Goal: Transaction & Acquisition: Purchase product/service

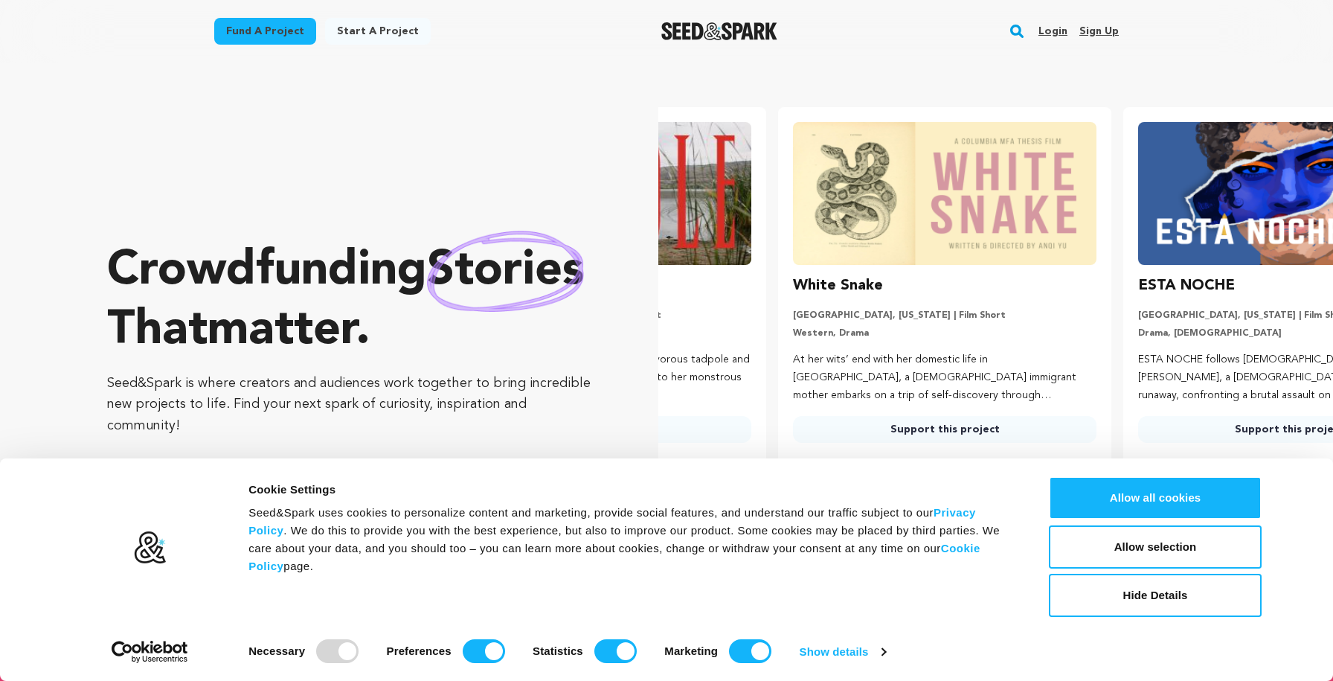
scroll to position [0, 312]
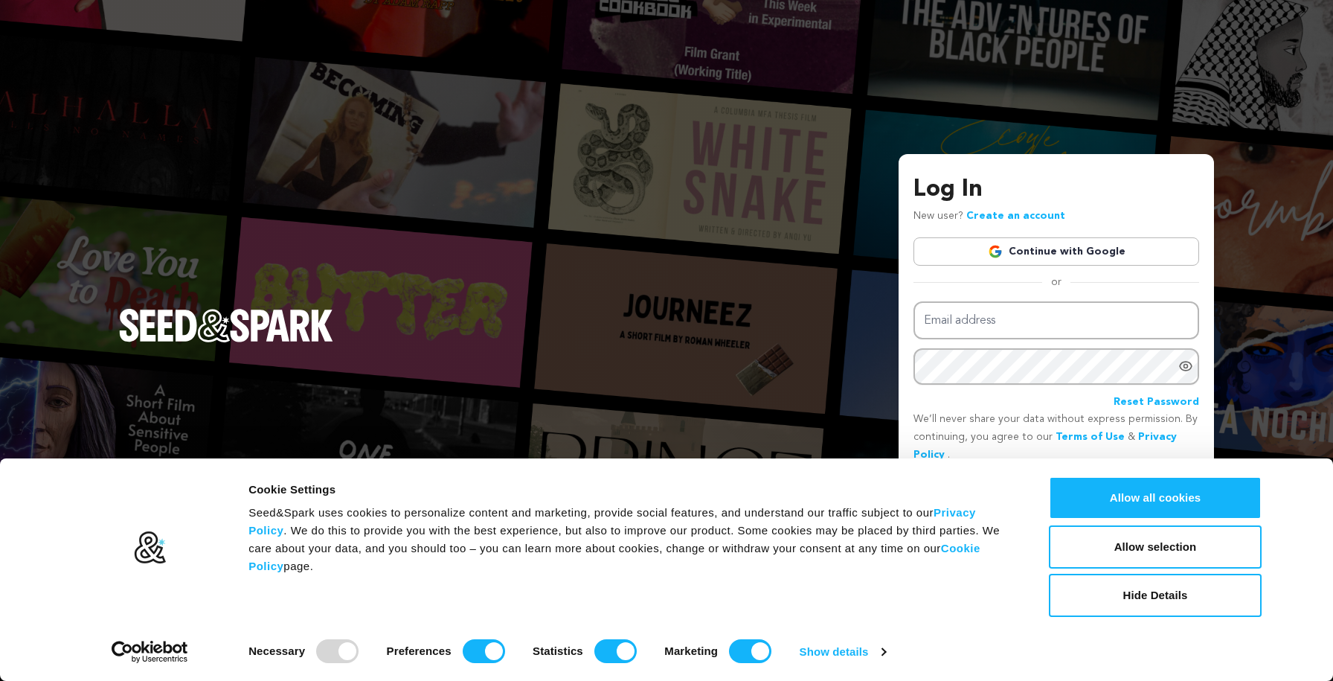
click at [1035, 251] on link "Continue with Google" at bounding box center [1057, 251] width 286 height 28
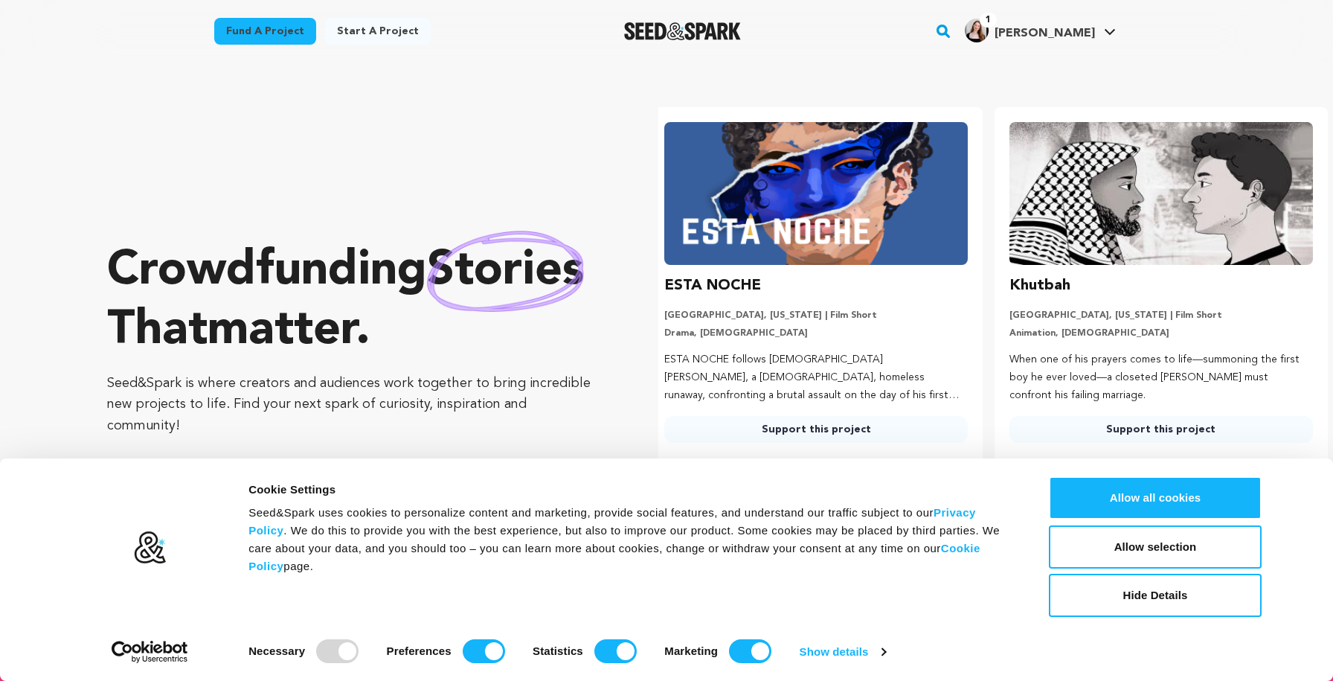
scroll to position [0, 356]
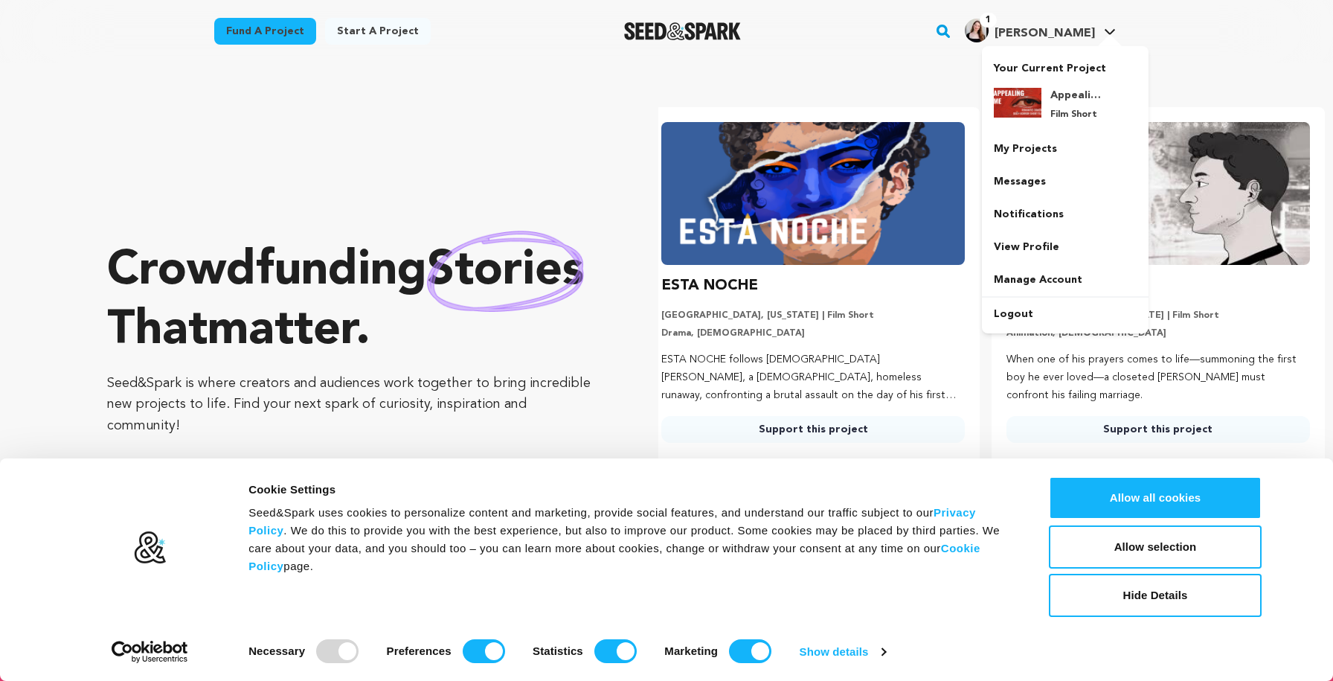
click at [1055, 42] on h4 "[PERSON_NAME]" at bounding box center [1045, 34] width 100 height 18
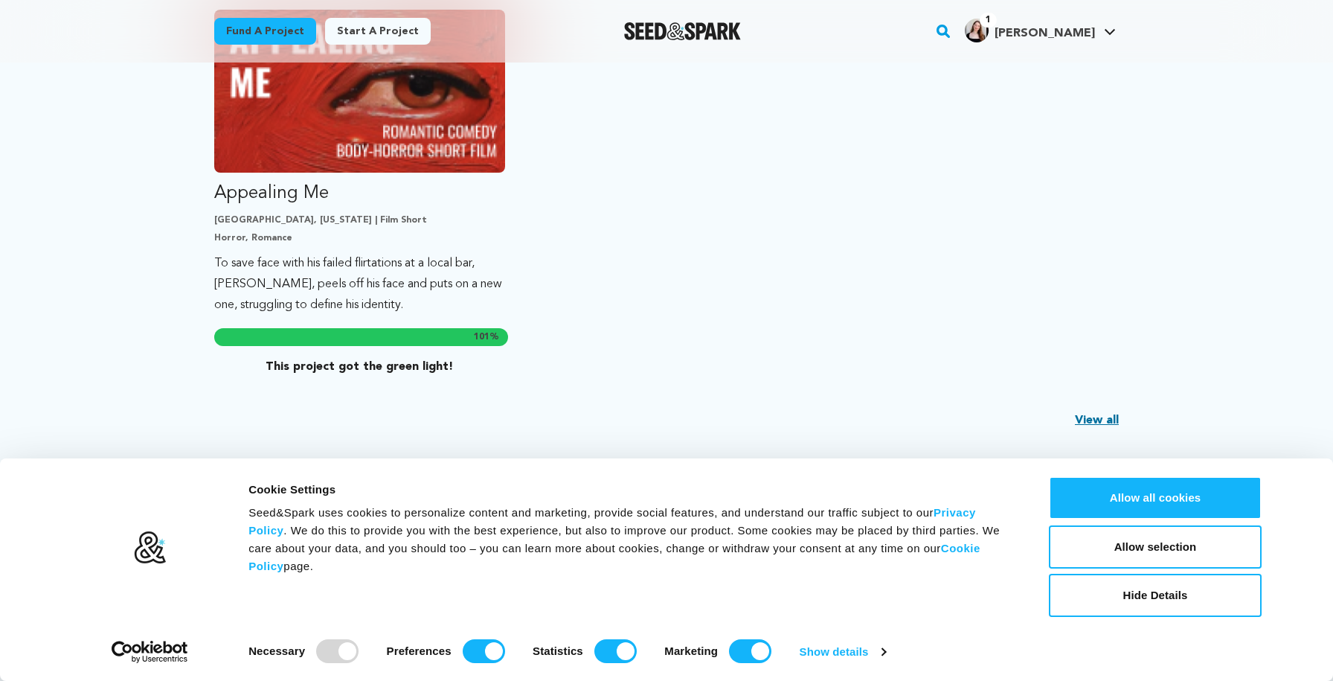
scroll to position [427, 0]
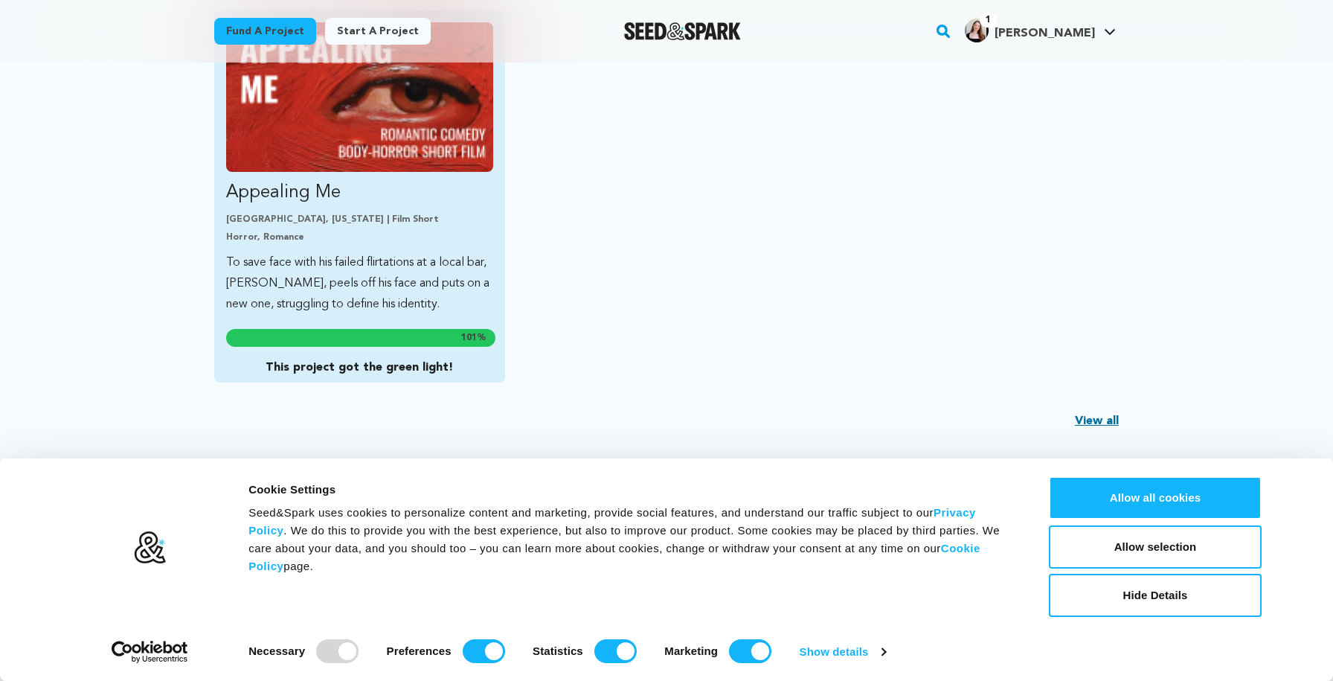
click at [427, 201] on p "Appealing Me" at bounding box center [359, 193] width 267 height 24
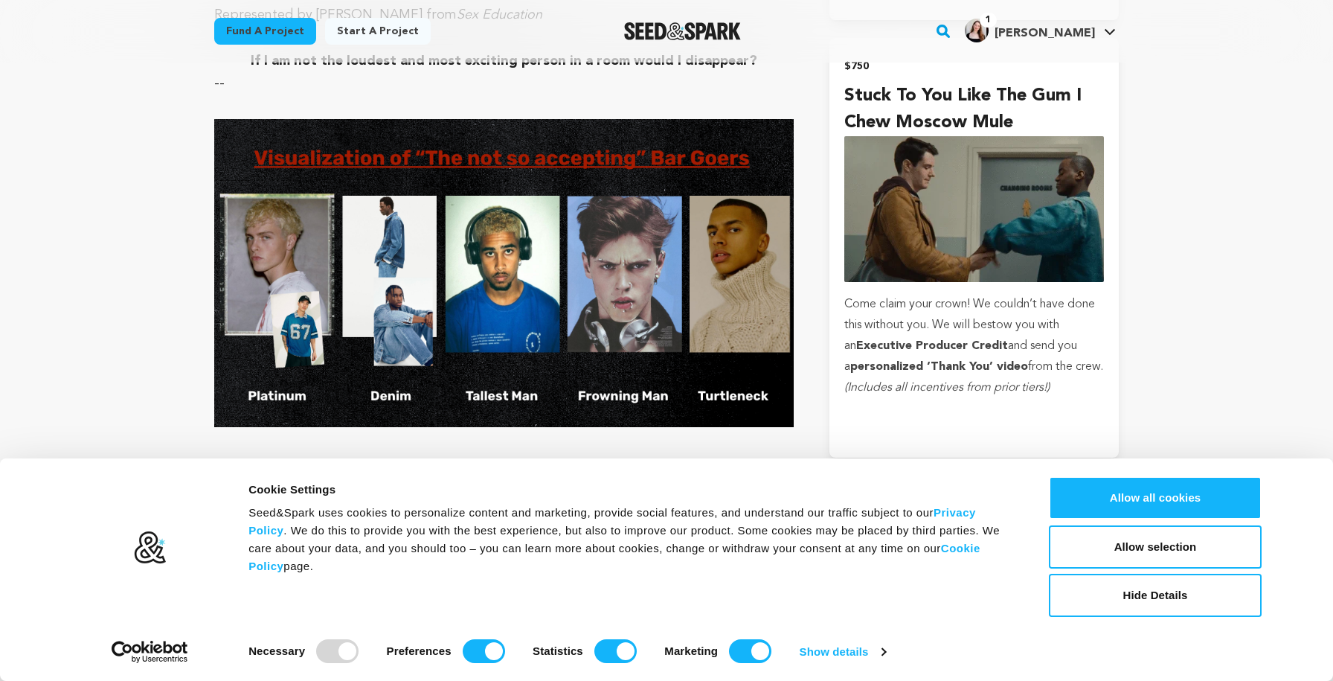
scroll to position [3616, 0]
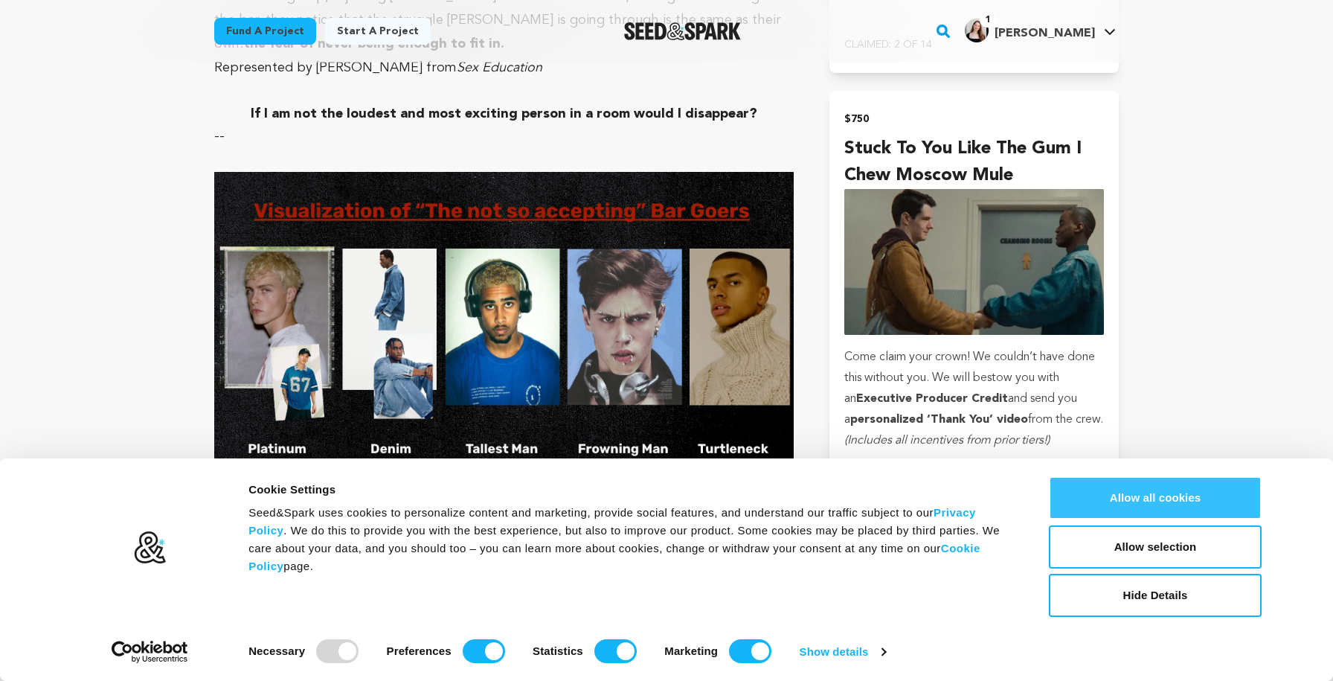
click at [1126, 491] on button "Allow all cookies" at bounding box center [1155, 497] width 213 height 43
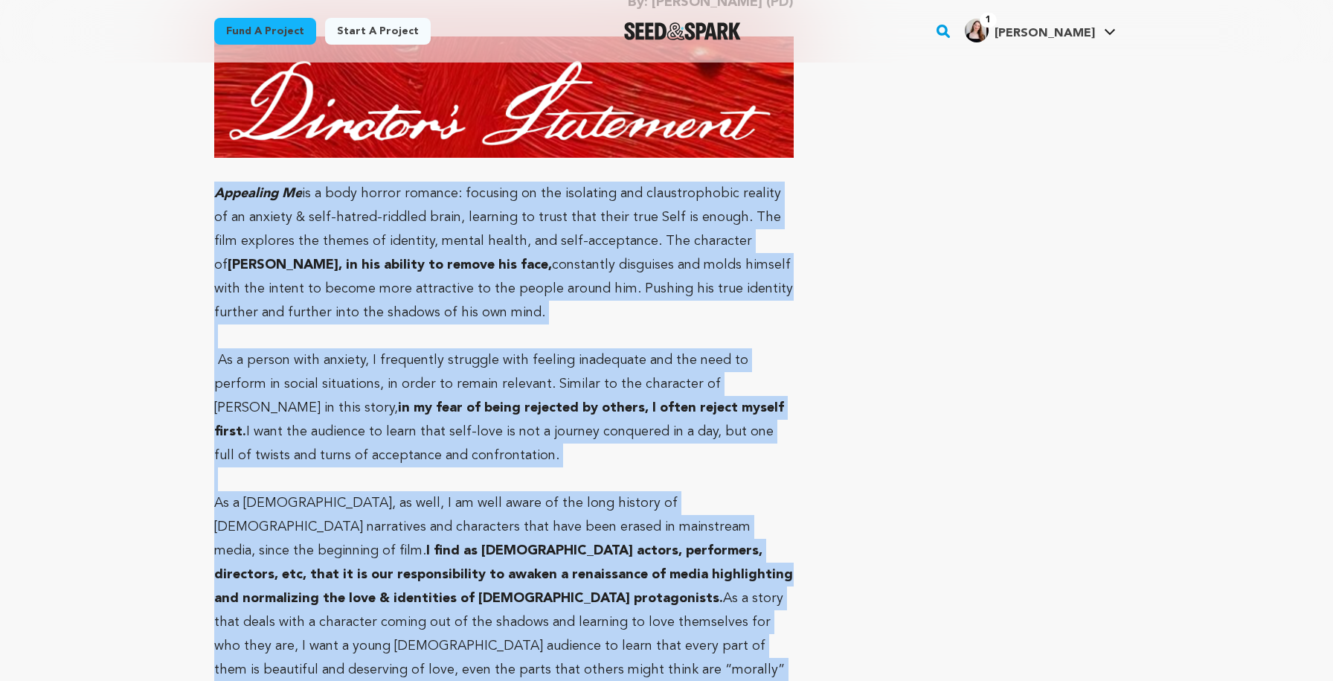
scroll to position [6537, 0]
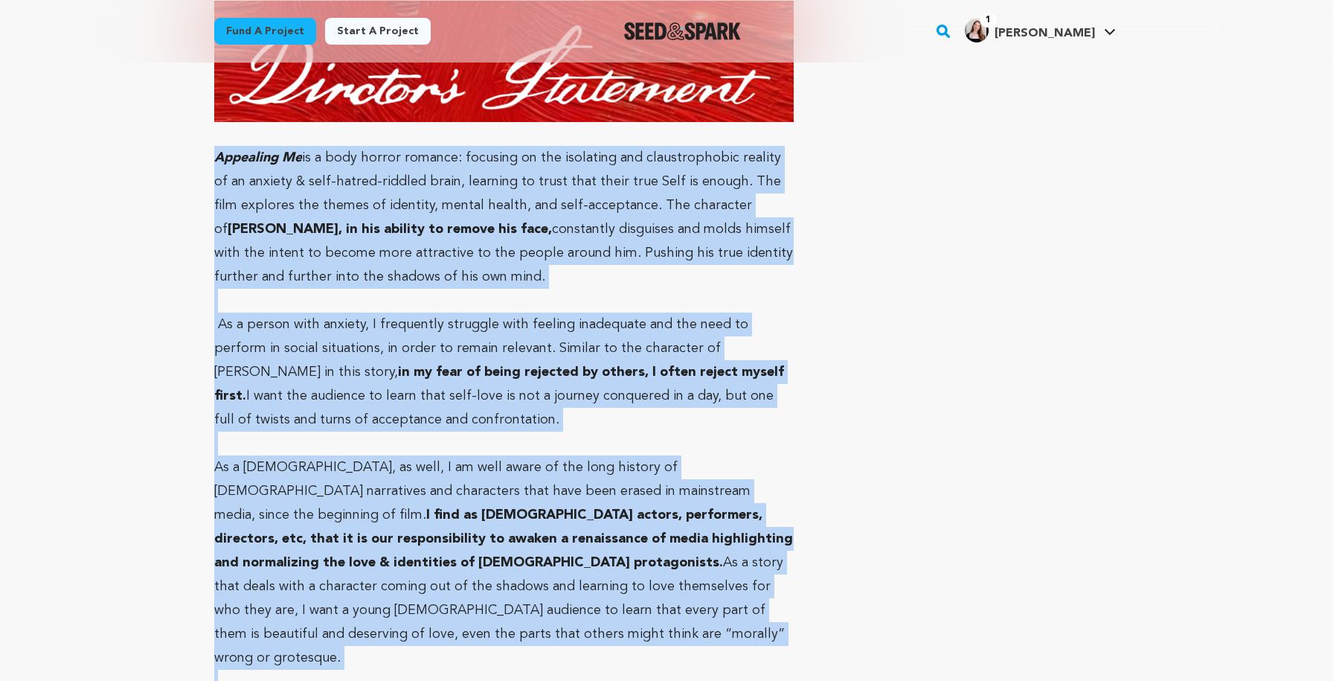
drag, startPoint x: 213, startPoint y: 194, endPoint x: 803, endPoint y: 584, distance: 707.1
copy div "Loremipsu Do si a cons adipis elitsed: doeiusmo te inc utlaboree dol magnaaliqu…"
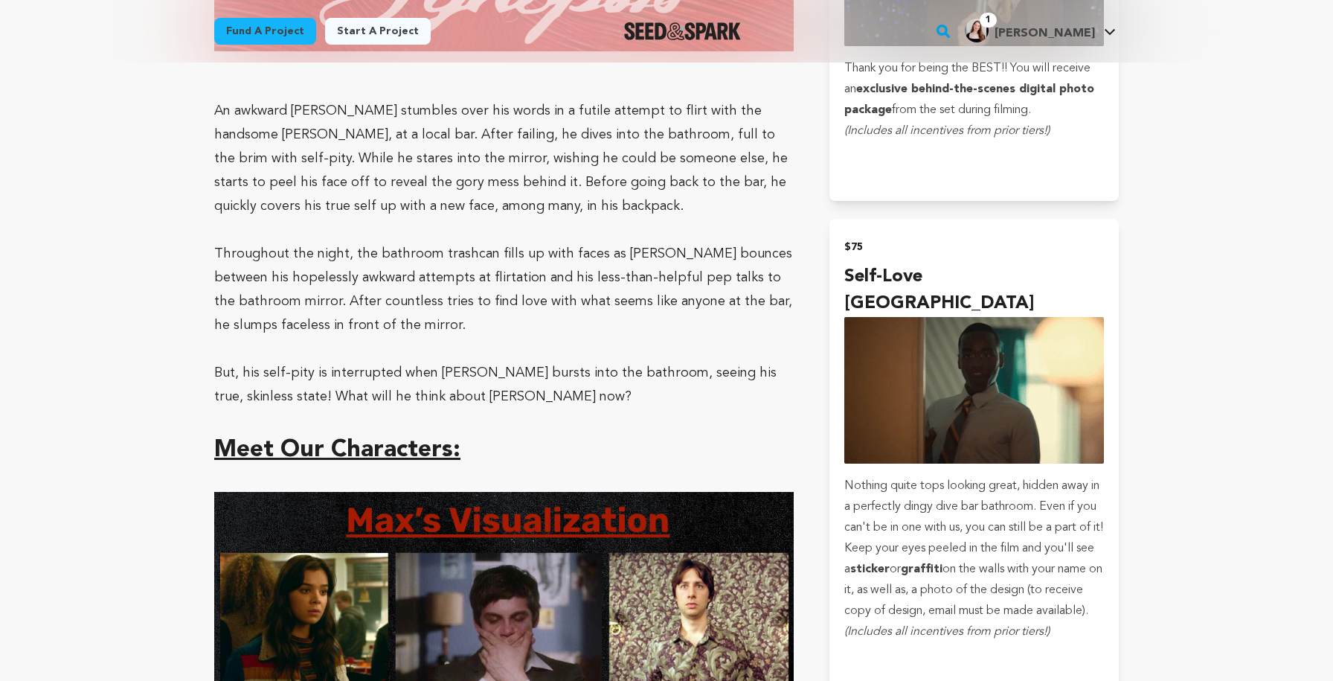
scroll to position [2139, 0]
